Goal: Task Accomplishment & Management: Manage account settings

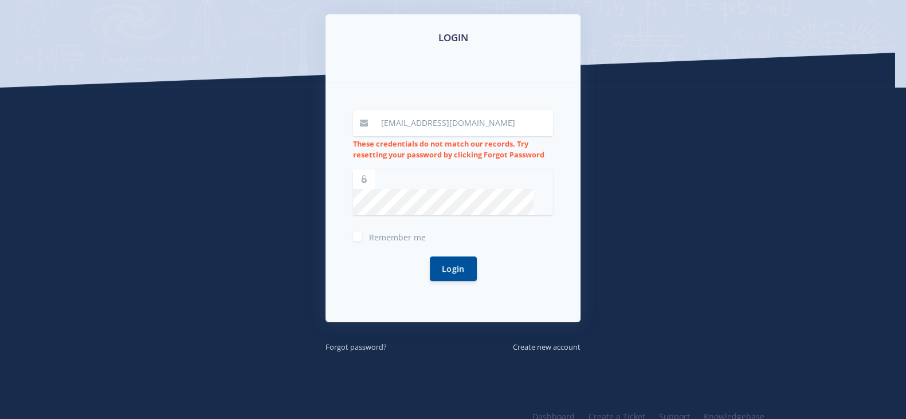
scroll to position [181, 0]
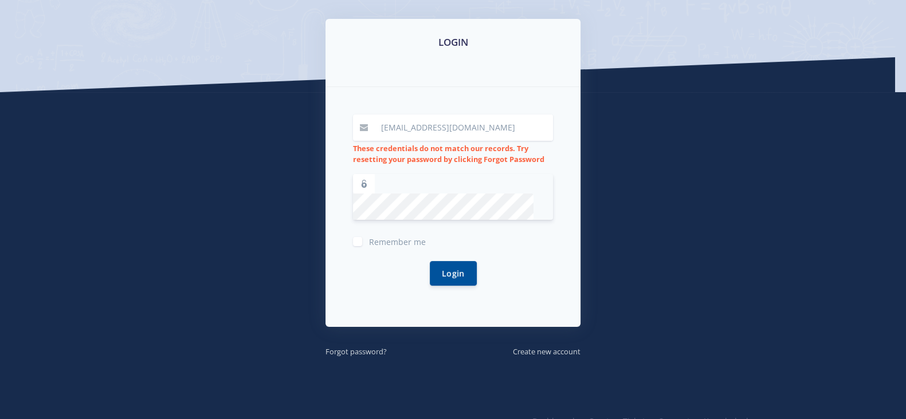
click at [422, 253] on div "Login" at bounding box center [453, 274] width 200 height 52
click at [430, 261] on button "Login" at bounding box center [453, 273] width 47 height 25
click at [434, 261] on button "Login" at bounding box center [453, 273] width 47 height 25
drag, startPoint x: 453, startPoint y: 252, endPoint x: 428, endPoint y: 232, distance: 31.8
click at [444, 261] on button "Login" at bounding box center [453, 273] width 47 height 25
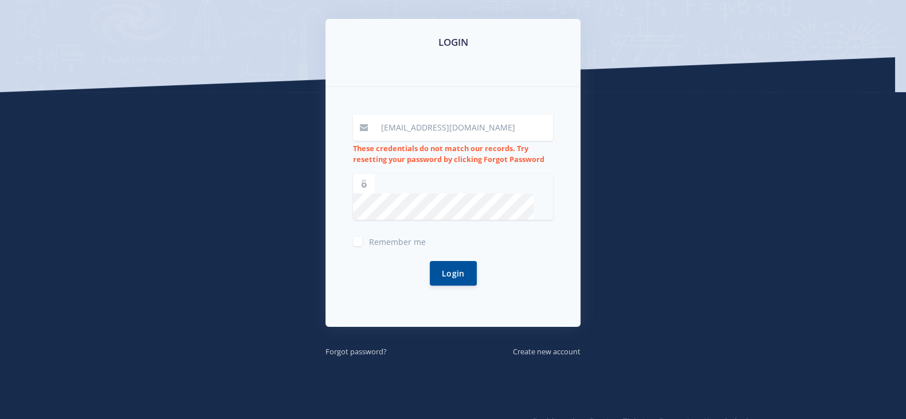
click at [390, 237] on span "Remember me" at bounding box center [397, 242] width 57 height 11
click at [376, 234] on input "Remember me" at bounding box center [372, 237] width 7 height 7
checkbox input "true"
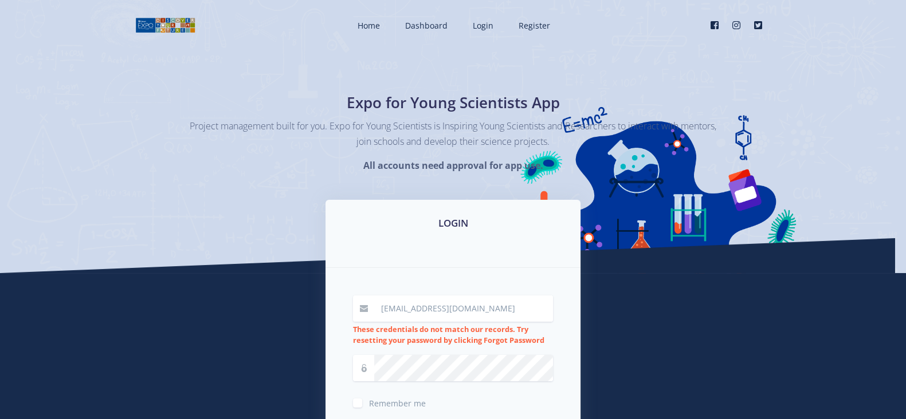
click at [484, 319] on input "[EMAIL_ADDRESS][DOMAIN_NAME]" at bounding box center [463, 309] width 179 height 26
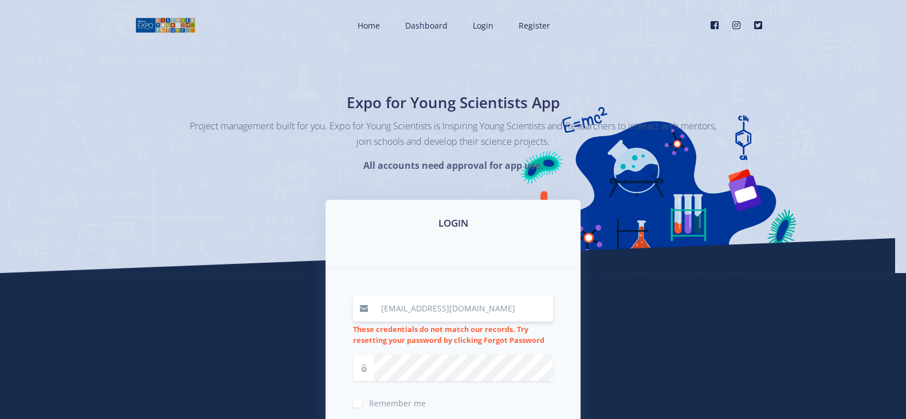
type input "prudencen07@gmail.c"
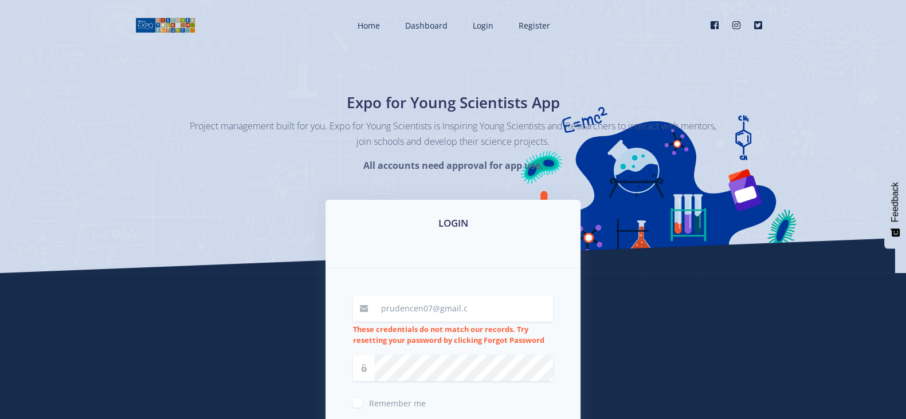
click at [503, 296] on input "prudencen07@gmail.c" at bounding box center [463, 309] width 179 height 26
click at [419, 308] on input "[EMAIL_ADDRESS][DOMAIN_NAME]" at bounding box center [463, 309] width 179 height 26
type input "[EMAIL_ADDRESS][DOMAIN_NAME]"
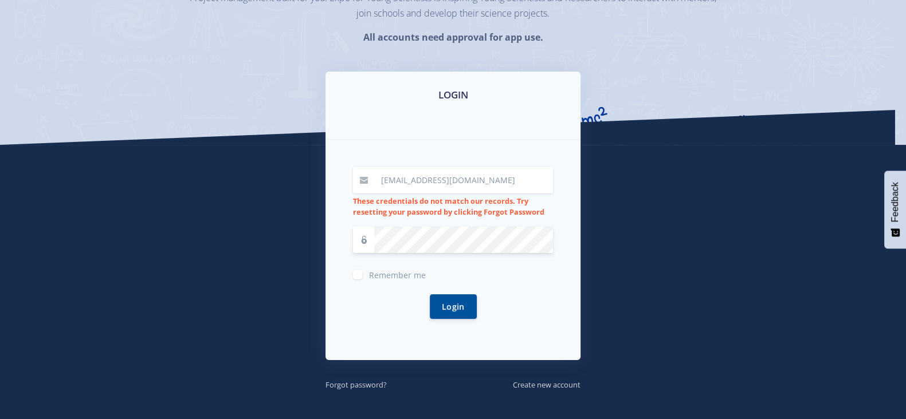
scroll to position [199, 0]
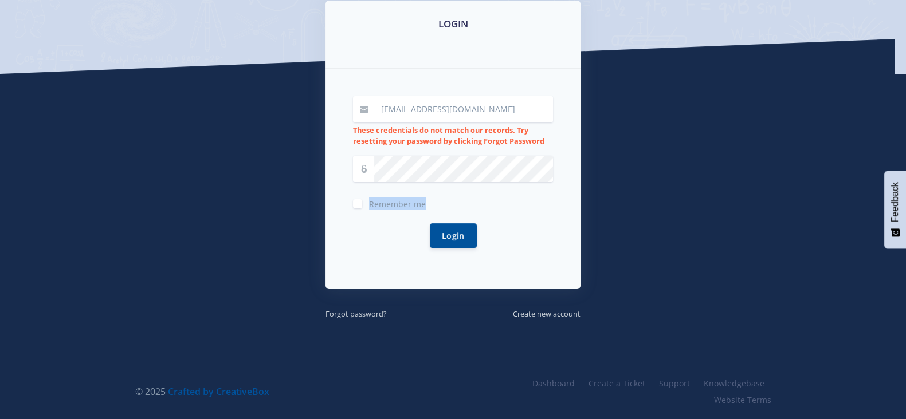
click at [354, 199] on div "Remember me" at bounding box center [453, 203] width 200 height 14
click at [369, 199] on label "Remember me" at bounding box center [397, 201] width 57 height 9
click at [369, 199] on input "Remember me" at bounding box center [372, 199] width 7 height 7
checkbox input "true"
click at [447, 238] on button "Login" at bounding box center [453, 235] width 47 height 25
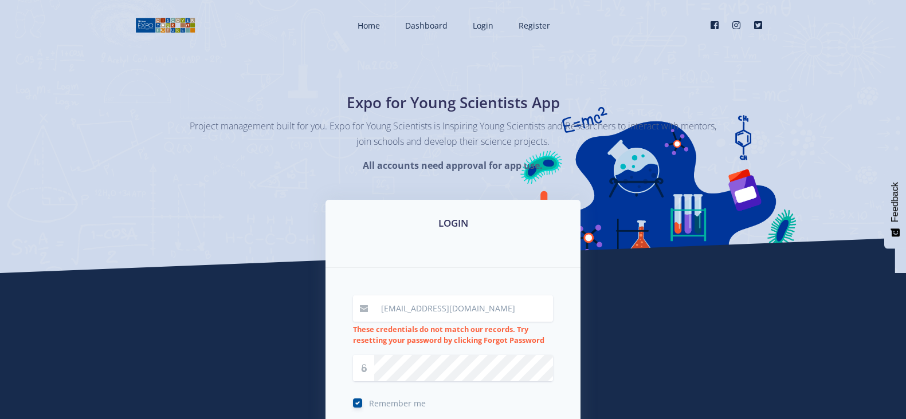
scroll to position [199, 0]
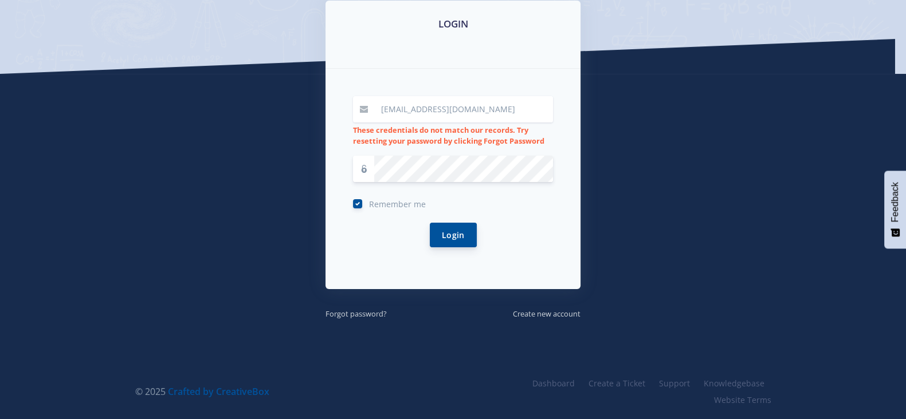
click at [430, 231] on button "Login" at bounding box center [453, 235] width 47 height 25
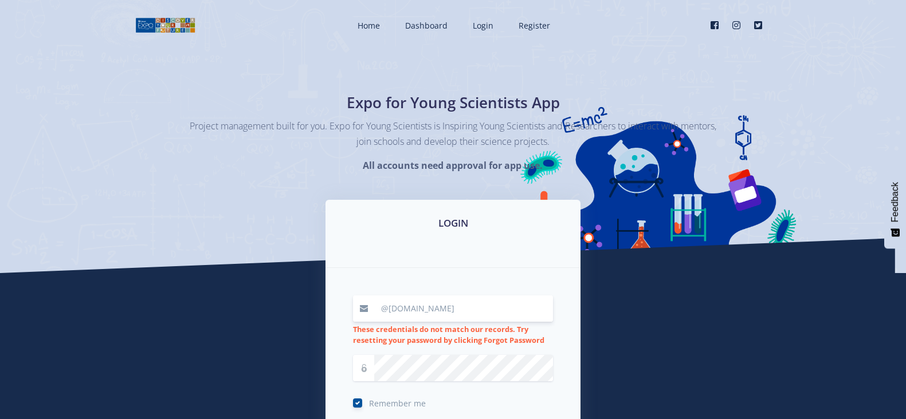
scroll to position [199, 0]
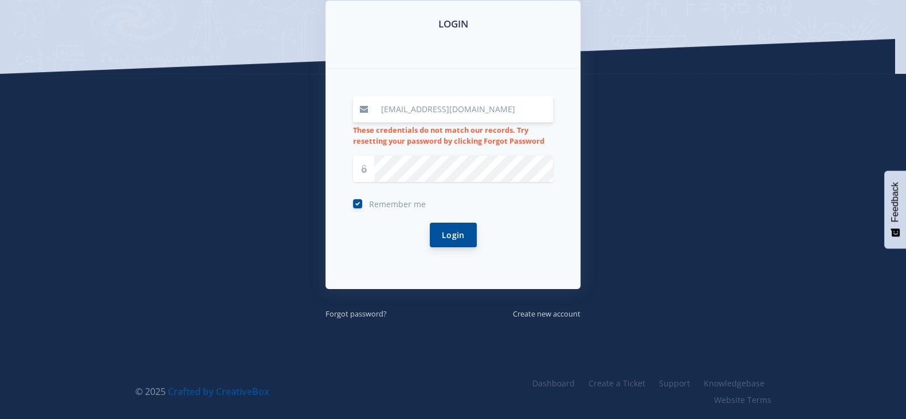
type input "[EMAIL_ADDRESS][DOMAIN_NAME]"
click at [443, 242] on button "Login" at bounding box center [453, 235] width 47 height 25
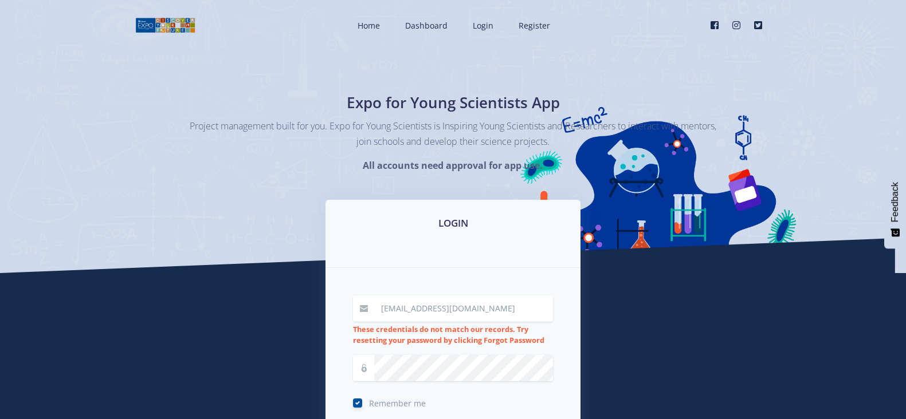
scroll to position [199, 0]
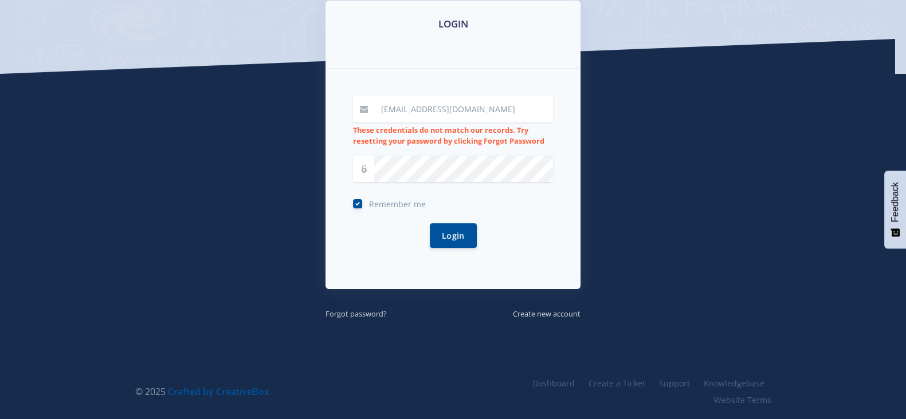
click at [400, 185] on form "hlabelamogotlane@gmail.com These credentials do not match our records. Try rese…" at bounding box center [453, 179] width 200 height 166
click at [447, 110] on input "hlabelamogotlane@gmail.com" at bounding box center [463, 109] width 179 height 26
type input "[EMAIL_ADDRESS][DOMAIN_NAME]"
click at [468, 222] on div "Login" at bounding box center [453, 236] width 200 height 52
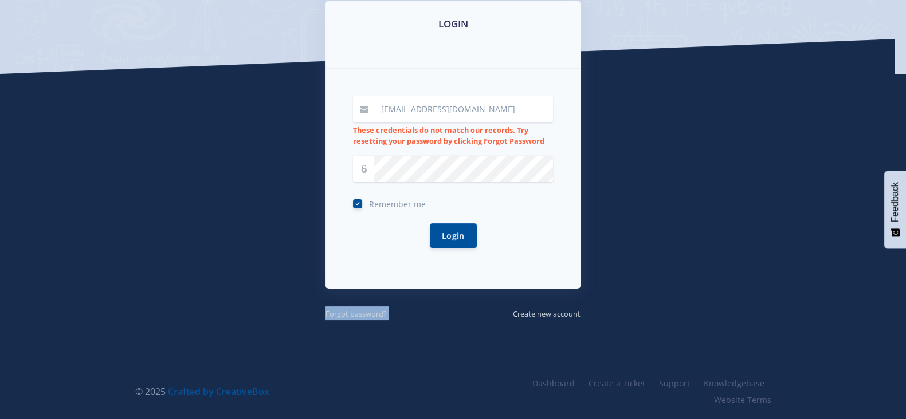
click at [468, 222] on div "Login" at bounding box center [453, 236] width 200 height 52
click at [466, 227] on button "Login" at bounding box center [453, 235] width 47 height 25
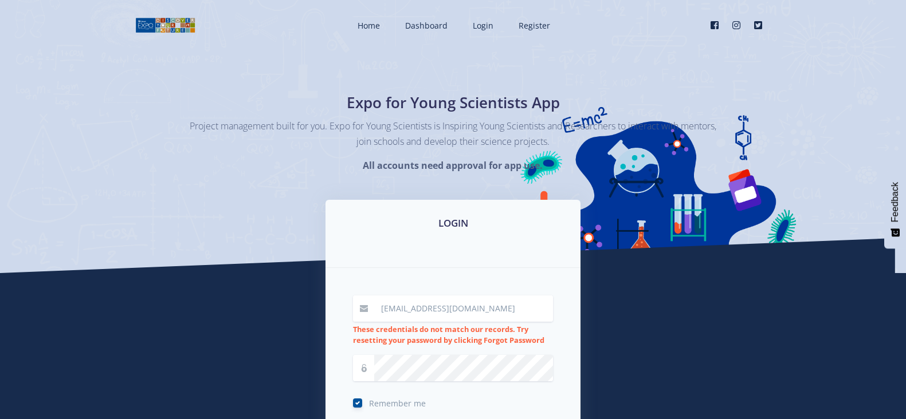
scroll to position [199, 0]
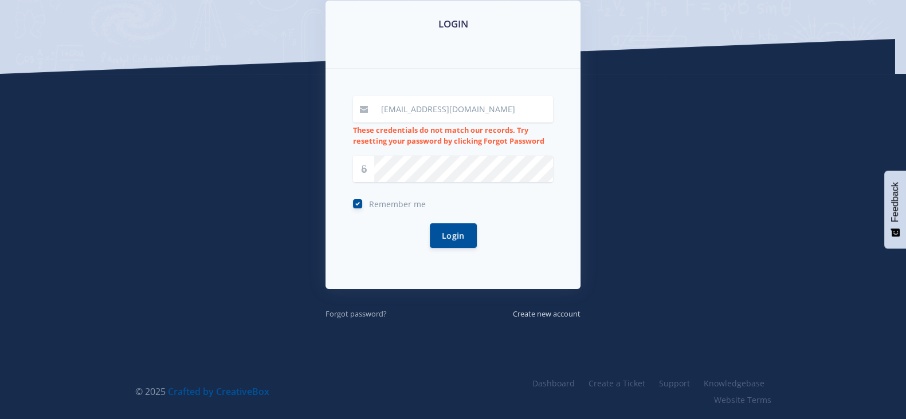
click at [378, 309] on small "Forgot password?" at bounding box center [355, 314] width 61 height 10
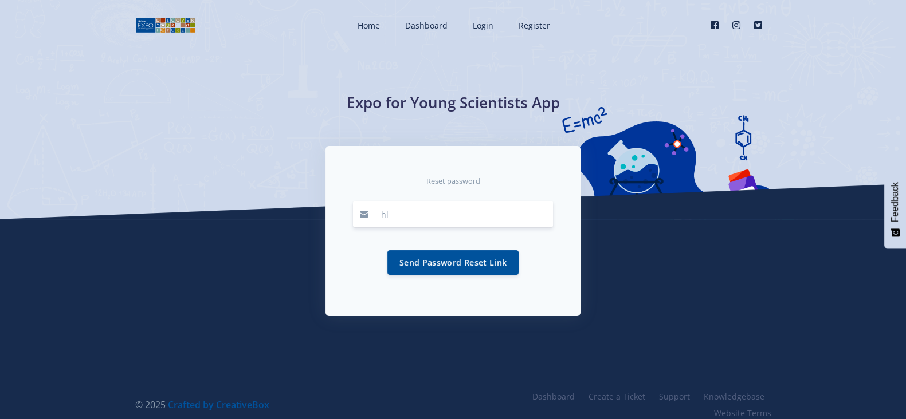
type input "[EMAIL_ADDRESS][DOMAIN_NAME]"
click at [476, 256] on button "Send Password Reset Link" at bounding box center [452, 262] width 131 height 25
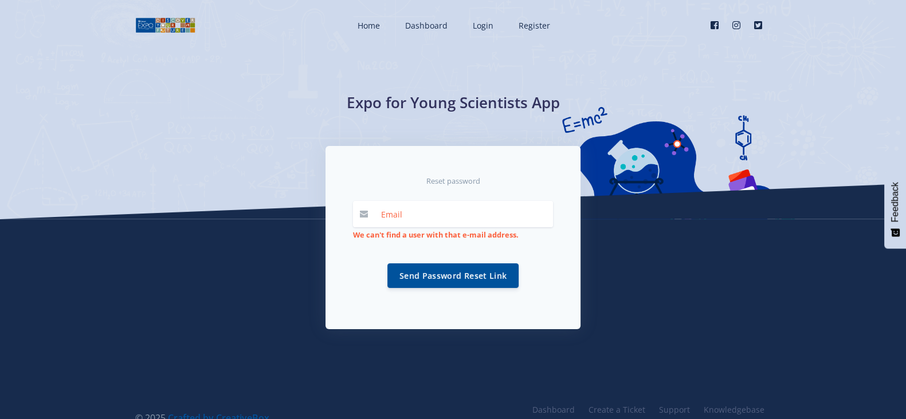
click at [466, 226] on input "email" at bounding box center [463, 214] width 179 height 26
type input "hlabelamogotlane@gmail.com"
click at [461, 284] on button "Send Password Reset Link" at bounding box center [452, 275] width 131 height 25
type input "[EMAIL_ADDRESS][DOMAIN_NAME]"
click at [453, 274] on button "Send Password Reset Link" at bounding box center [452, 275] width 131 height 25
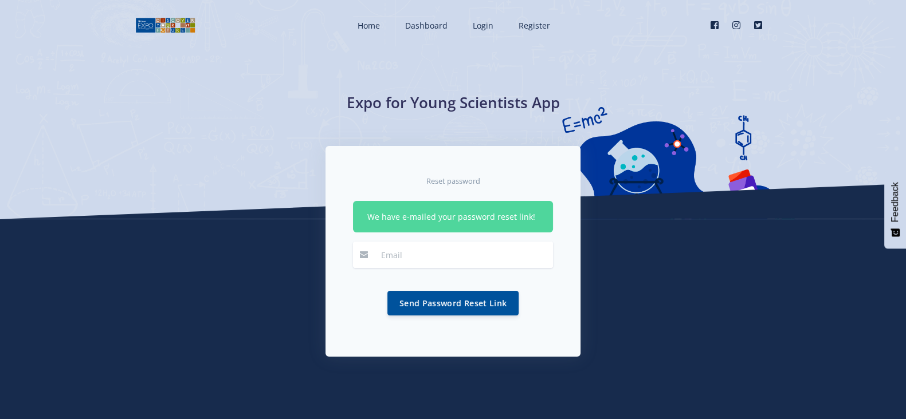
click at [408, 254] on input "email" at bounding box center [463, 255] width 179 height 26
type input "[EMAIL_ADDRESS][DOMAIN_NAME]"
click at [461, 298] on button "Send Password Reset Link" at bounding box center [452, 302] width 131 height 25
